Goal: Task Accomplishment & Management: Use online tool/utility

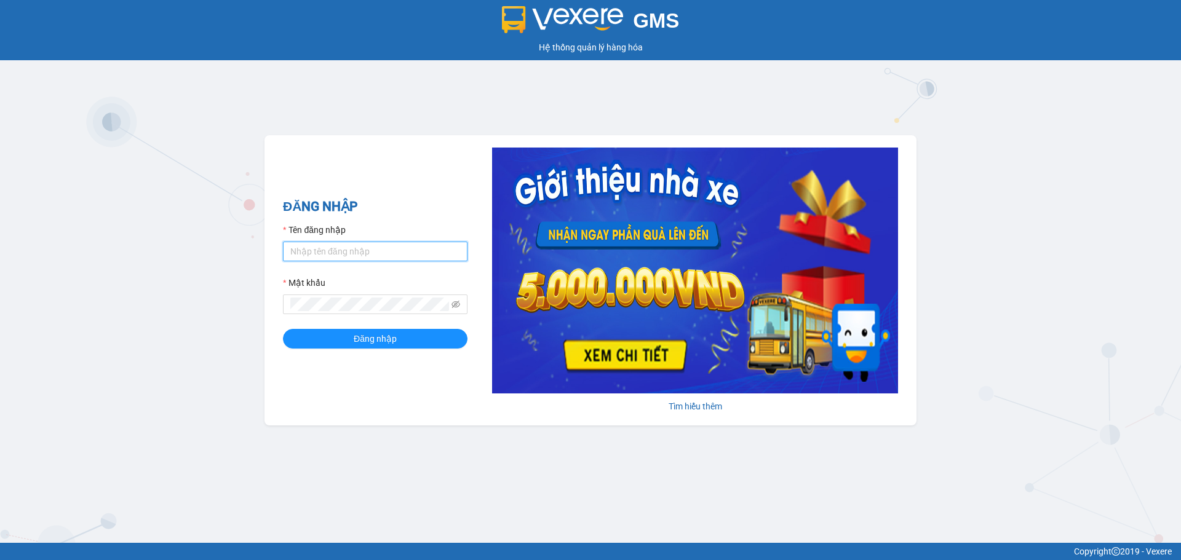
click at [380, 251] on input "Tên đăng nhập" at bounding box center [375, 252] width 184 height 20
type input "huyenhoa.tankimchi"
click at [283, 329] on button "Đăng nhập" at bounding box center [375, 339] width 184 height 20
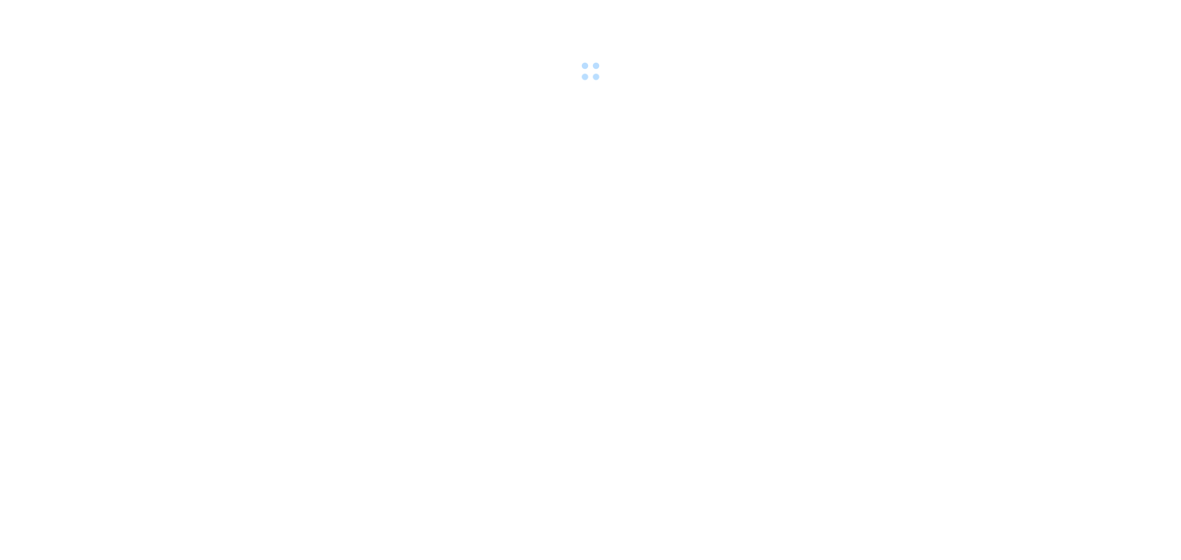
click at [897, 76] on div at bounding box center [590, 42] width 1181 height 85
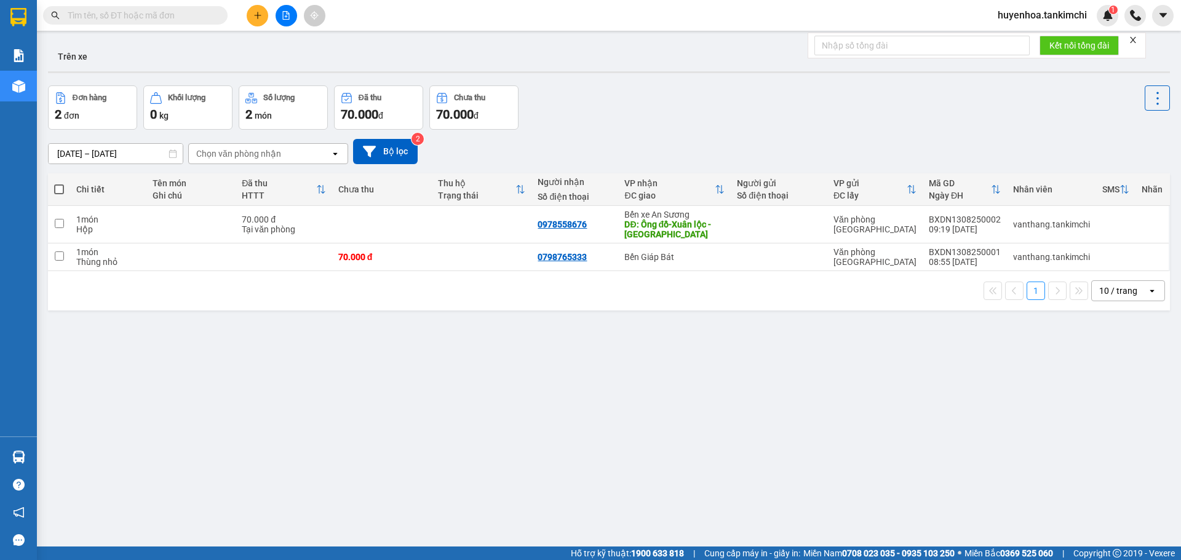
click at [175, 17] on input "text" at bounding box center [140, 16] width 145 height 14
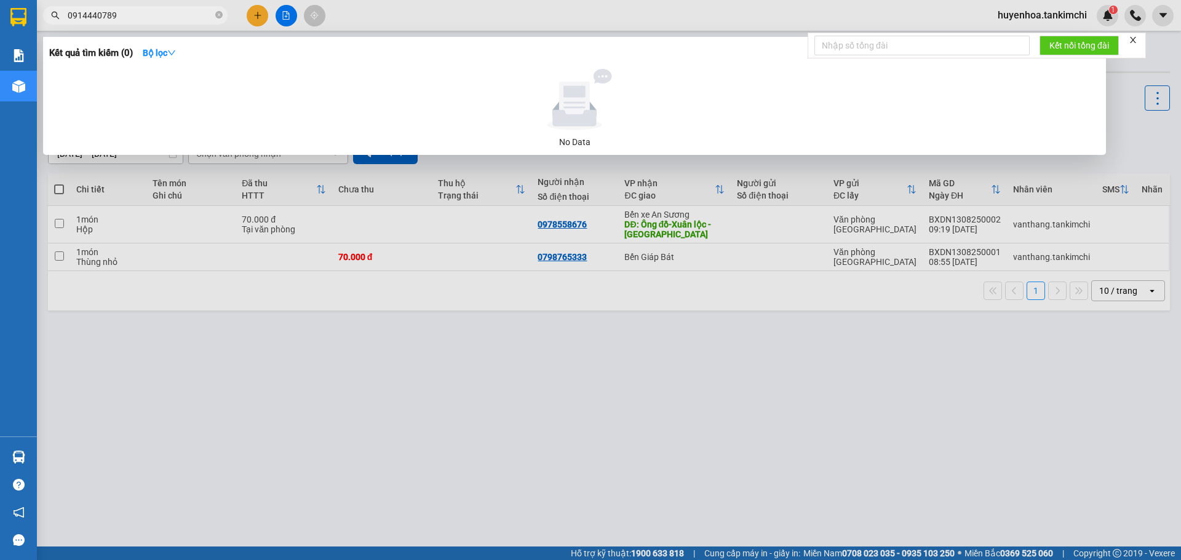
type input "0914440789"
